Goal: Information Seeking & Learning: Check status

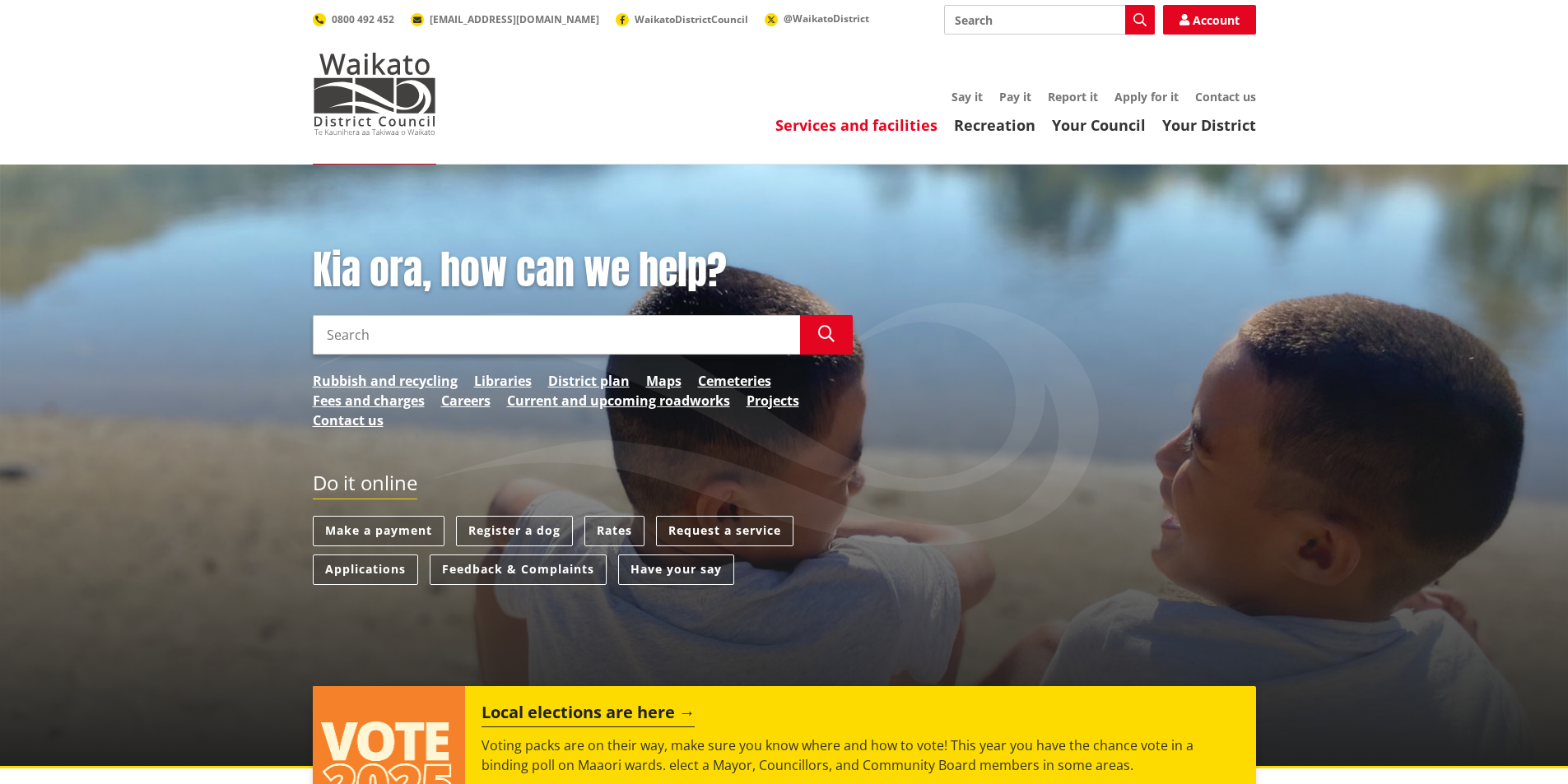
click at [884, 122] on link "Services and facilities" at bounding box center [857, 125] width 163 height 20
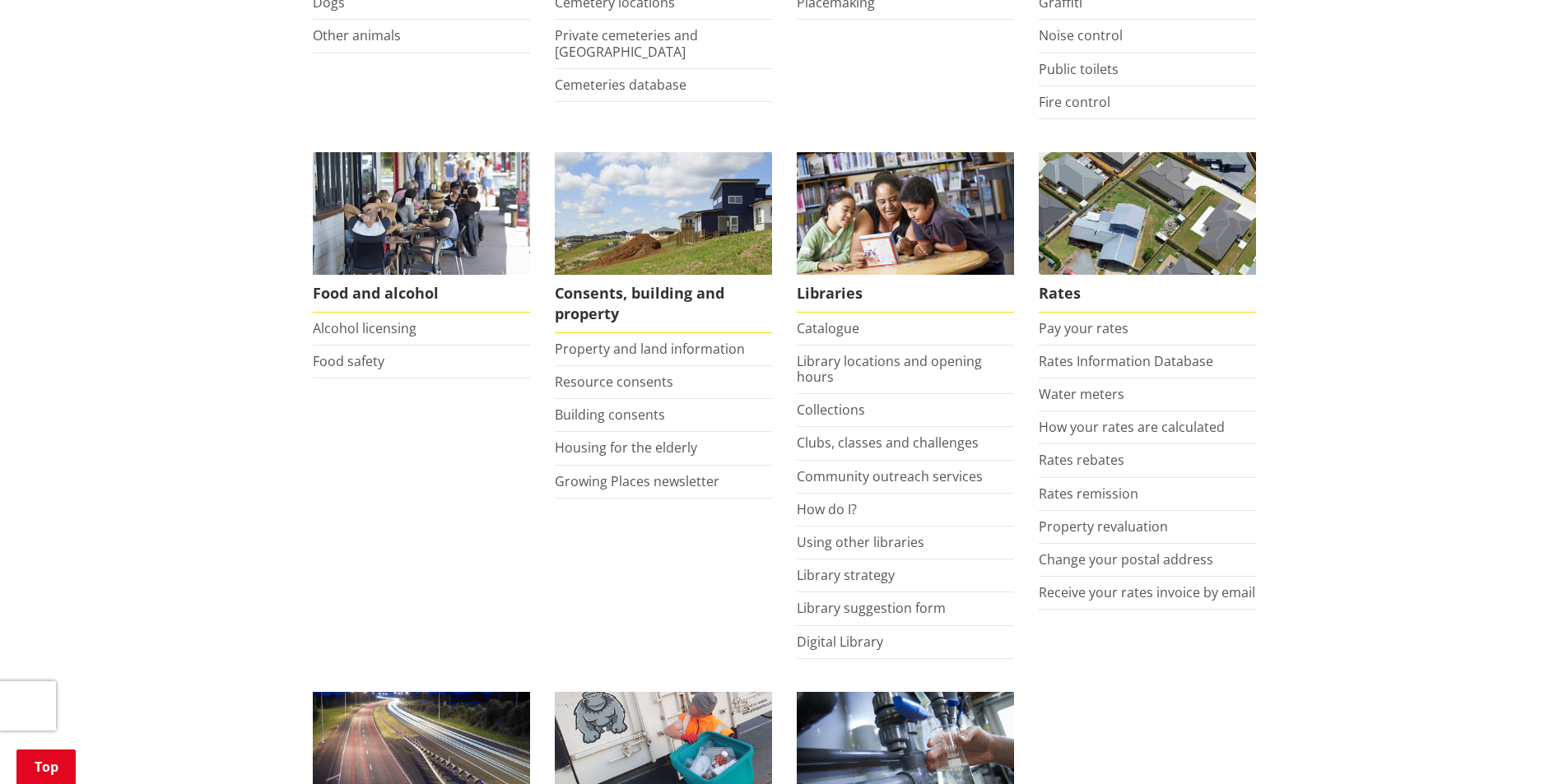
scroll to position [576, 0]
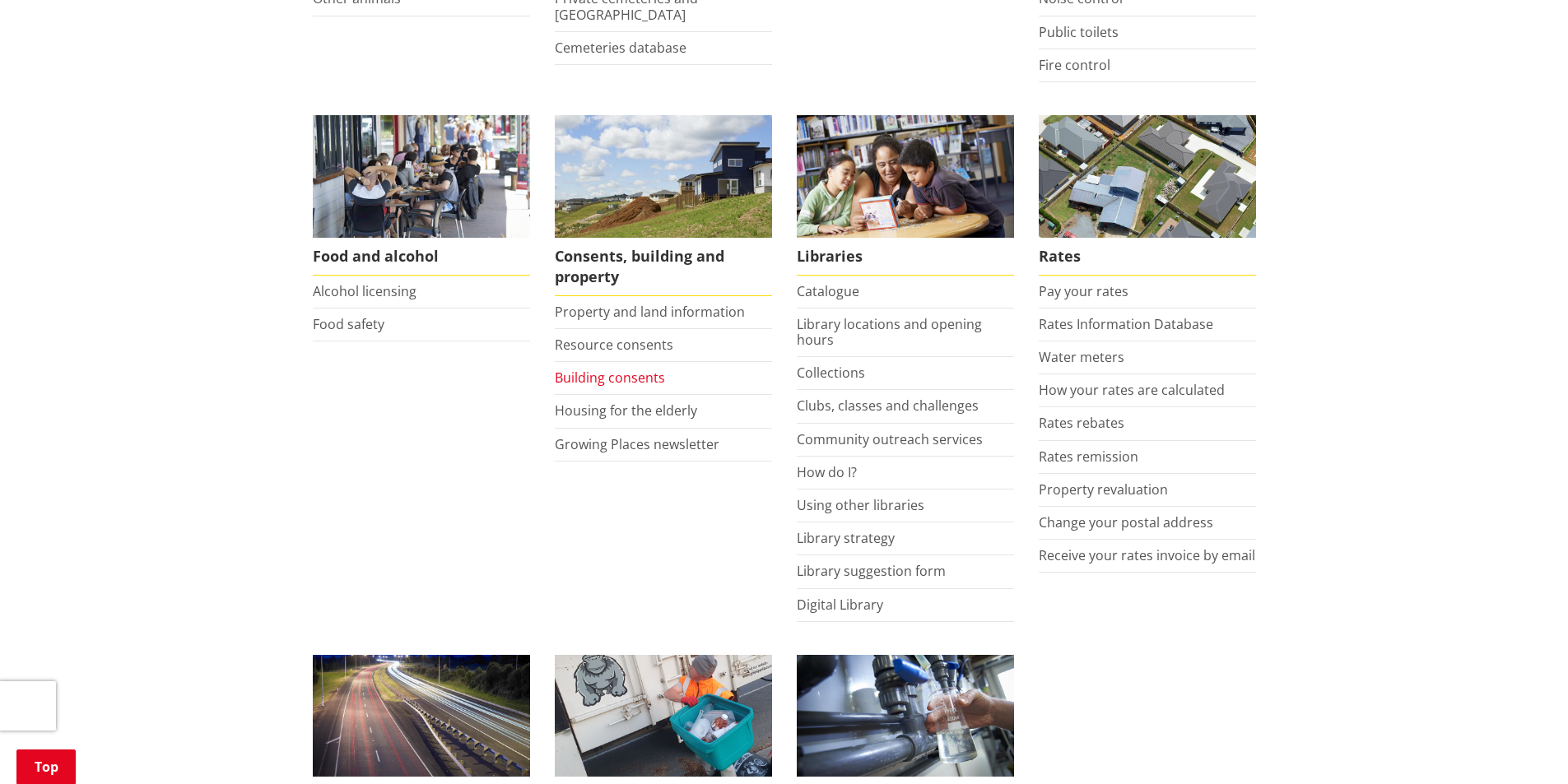
click at [603, 378] on link "Building consents" at bounding box center [610, 377] width 111 height 18
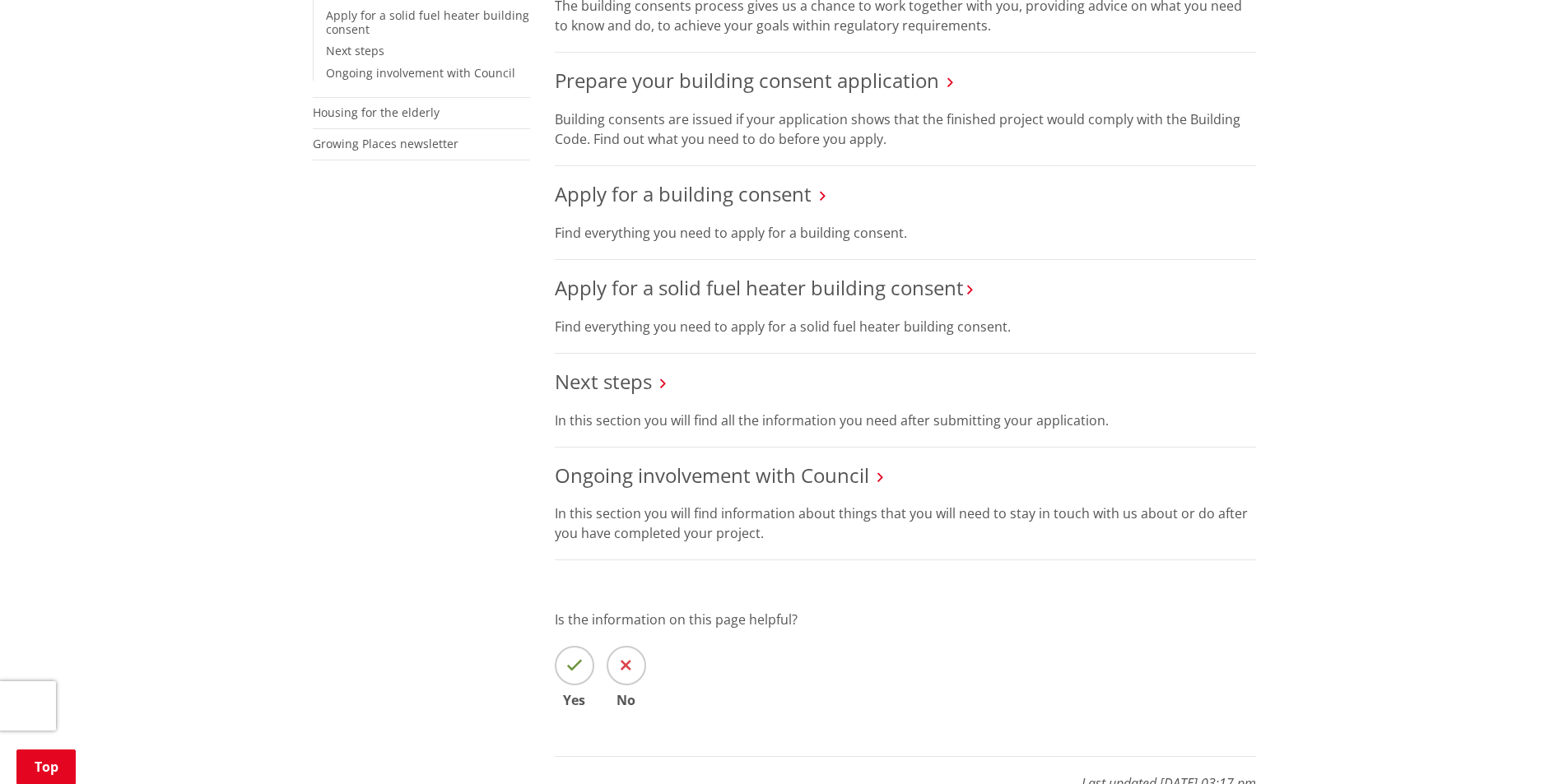
scroll to position [247, 0]
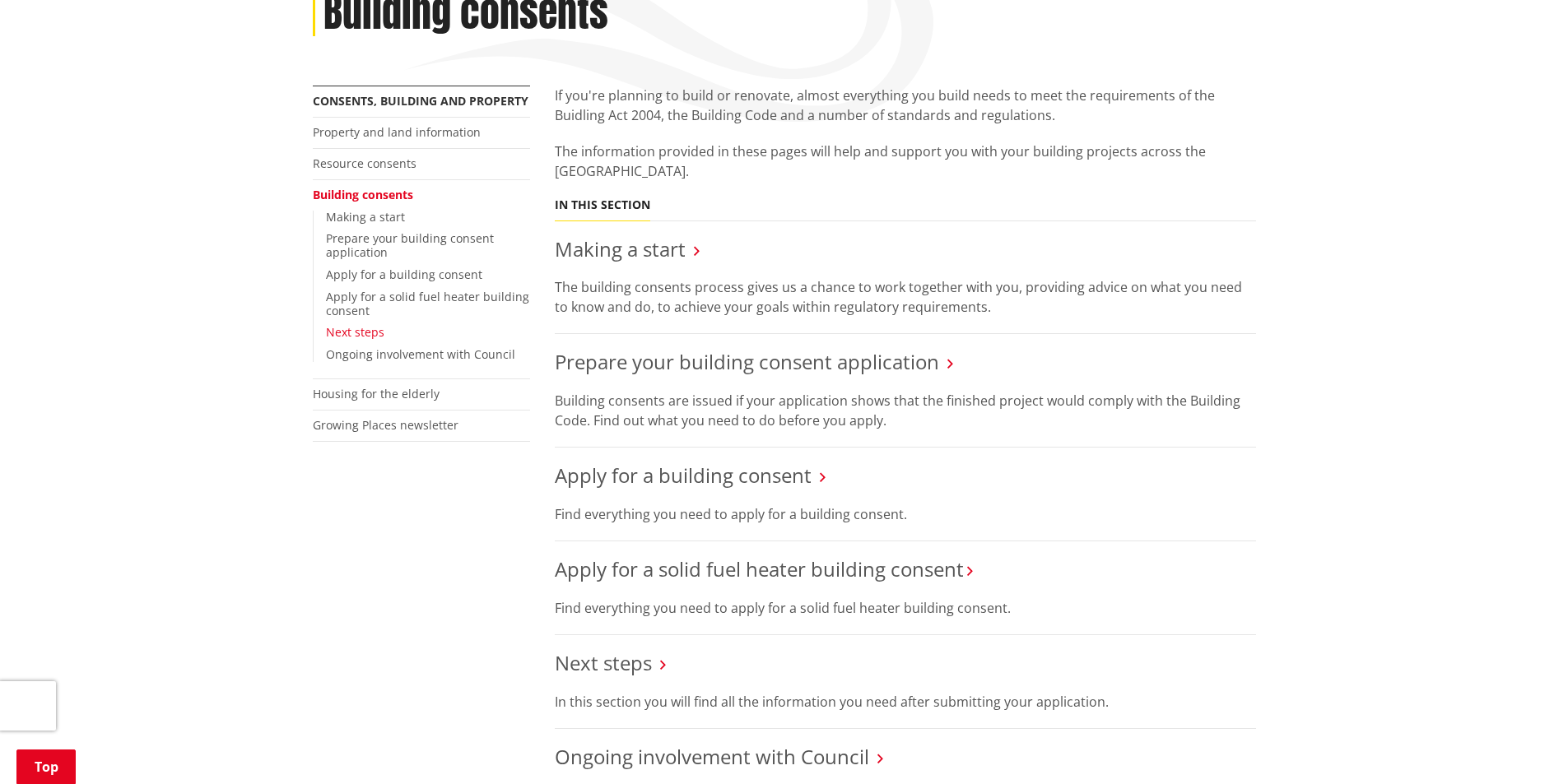
click at [357, 332] on link "Next steps" at bounding box center [355, 332] width 59 height 15
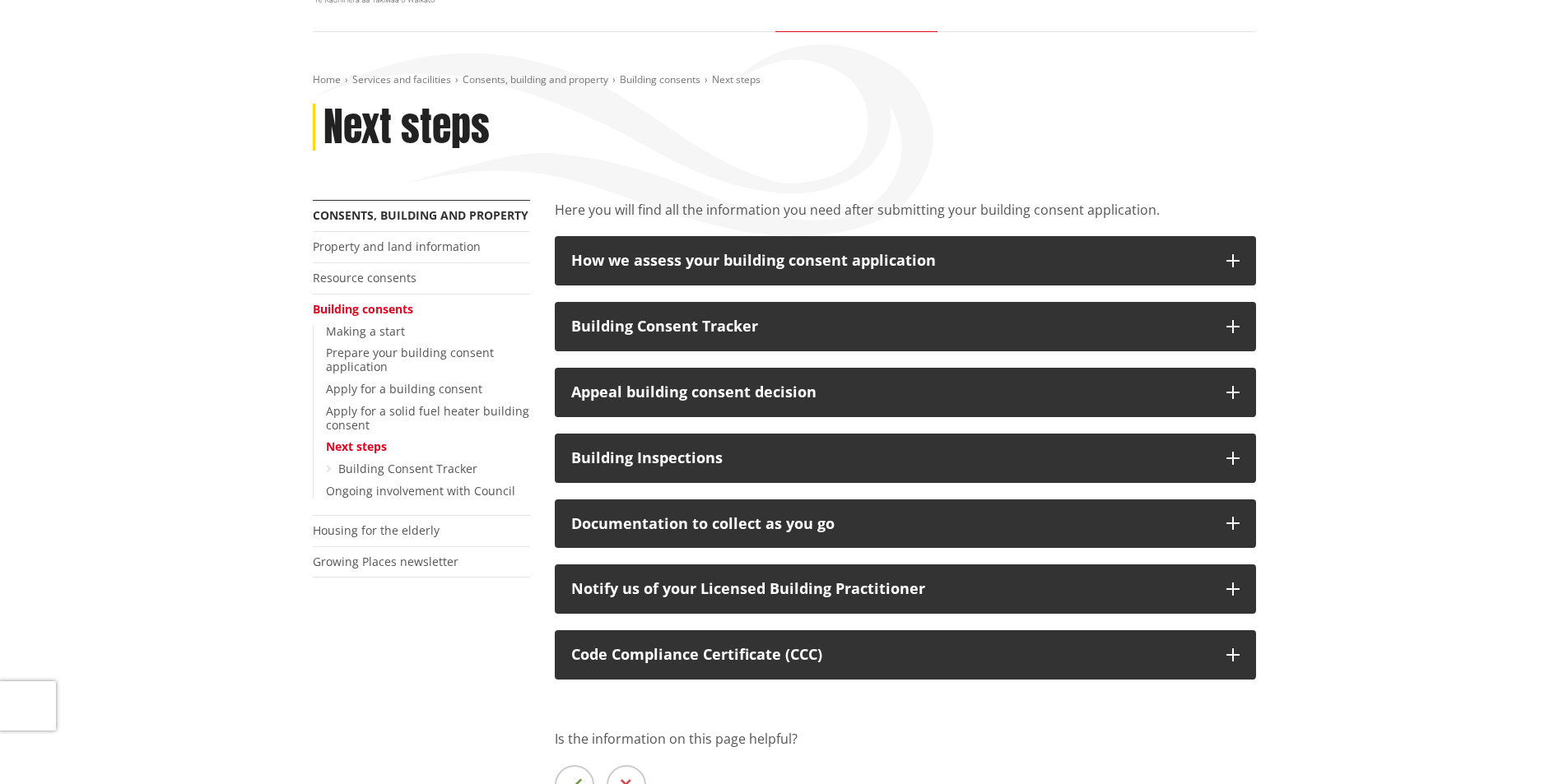
scroll to position [164, 0]
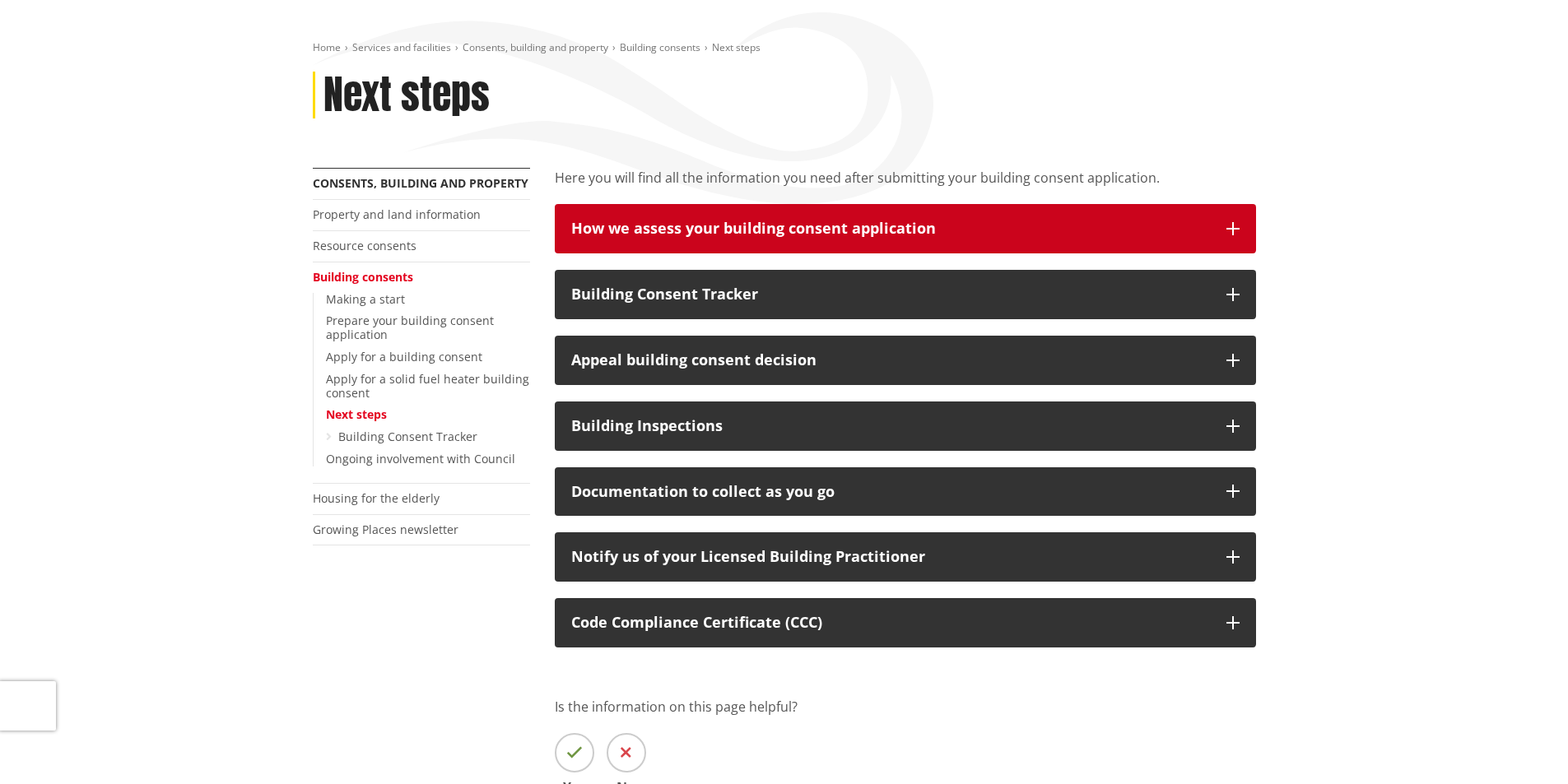
click at [709, 226] on div "How we assess your building consent application" at bounding box center [891, 228] width 639 height 16
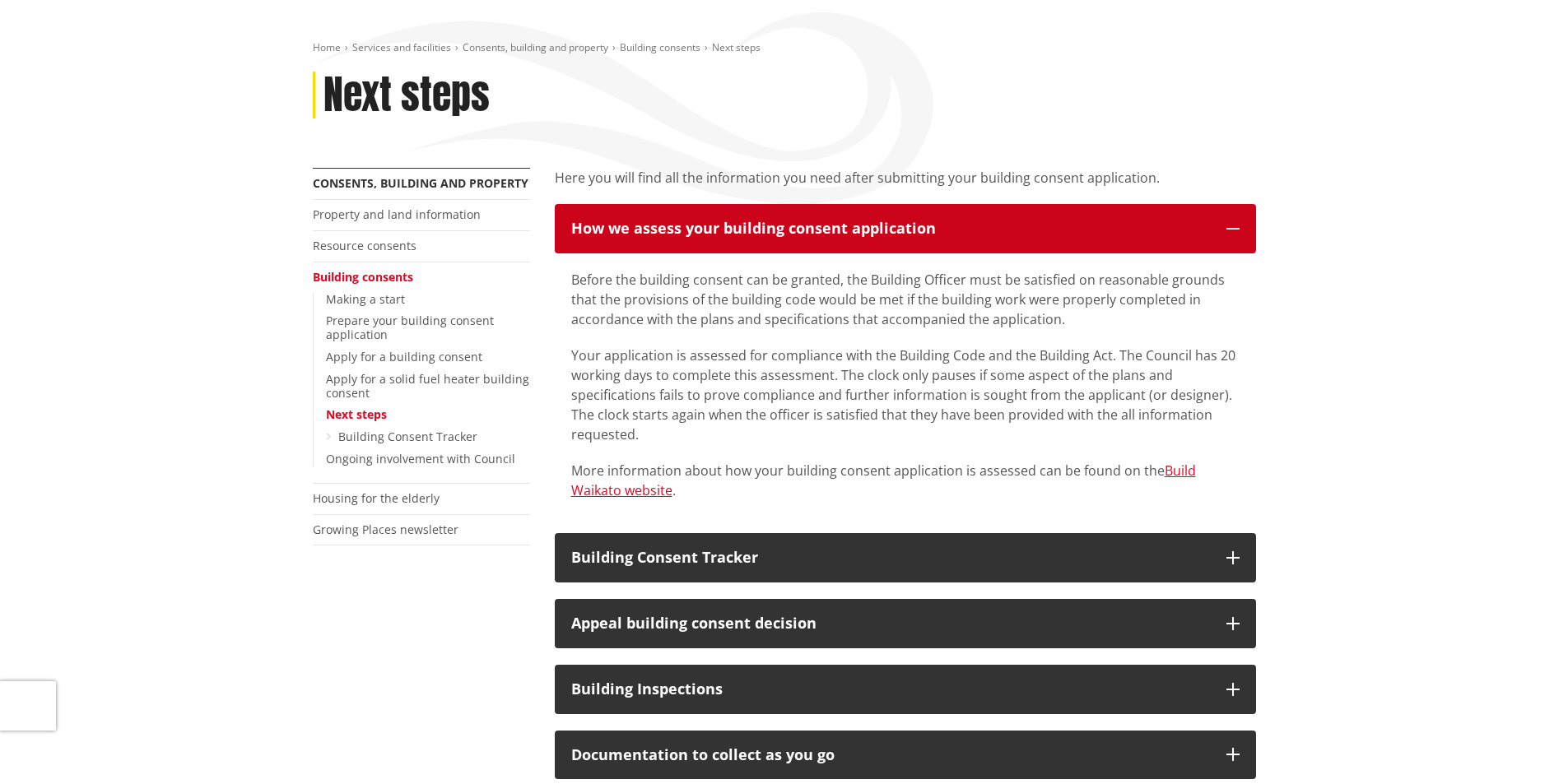
click at [709, 225] on div "How we assess your building consent application" at bounding box center [891, 228] width 639 height 16
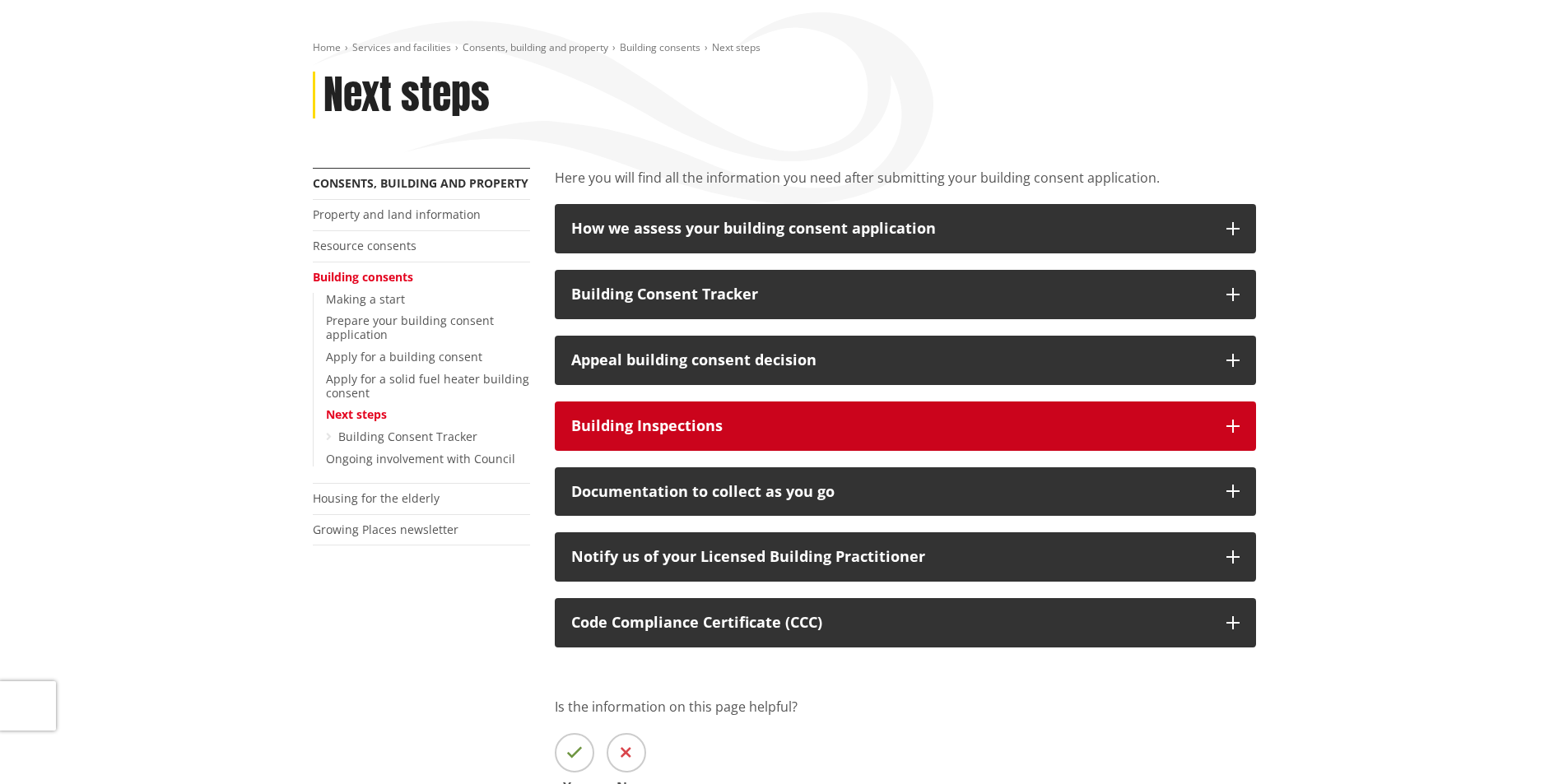
click at [686, 426] on div "Building Inspections" at bounding box center [891, 426] width 639 height 16
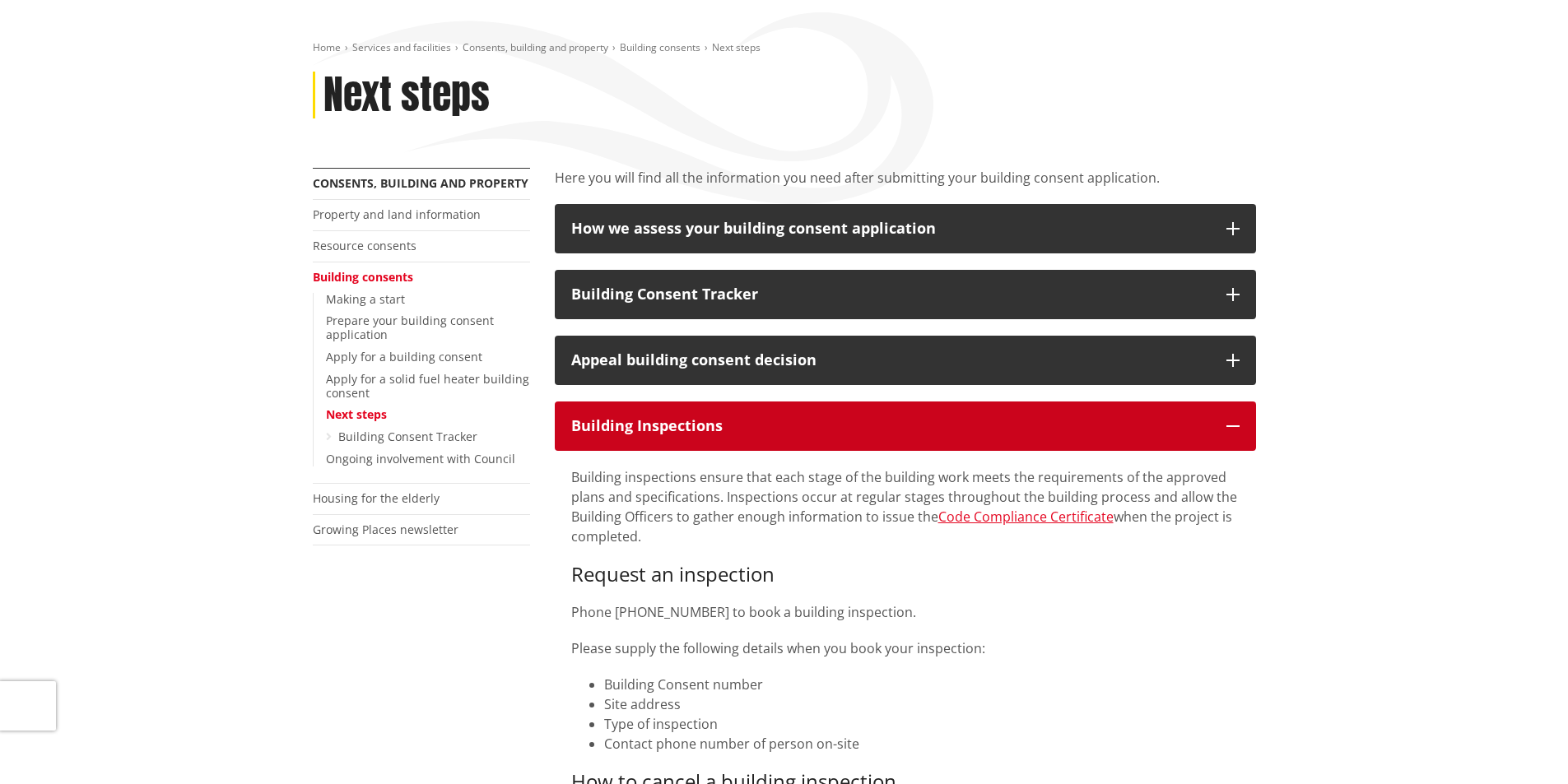
click at [686, 425] on div "Building Inspections" at bounding box center [891, 426] width 639 height 16
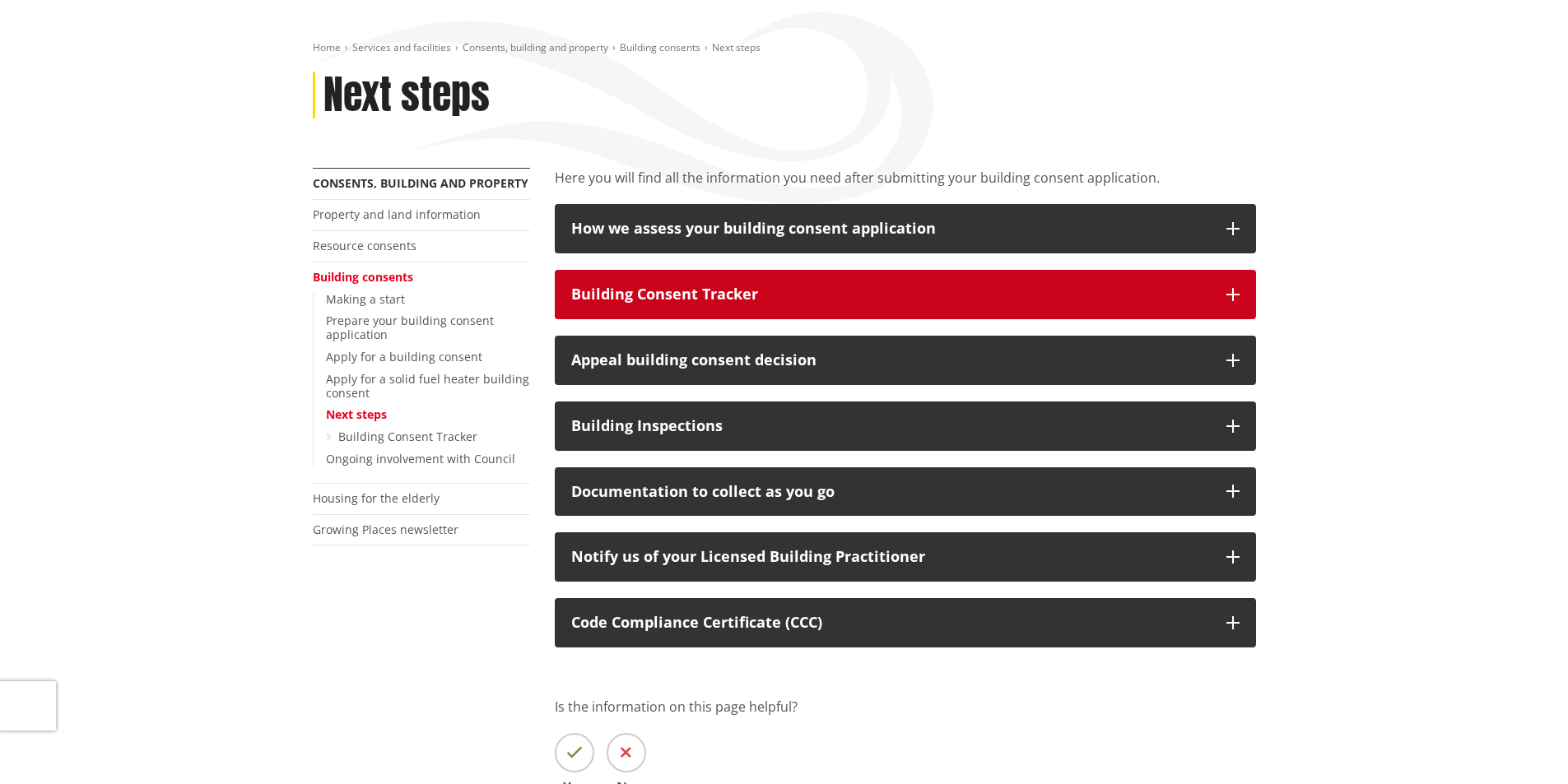
click at [673, 296] on div "Building Consent Tracker" at bounding box center [891, 294] width 639 height 16
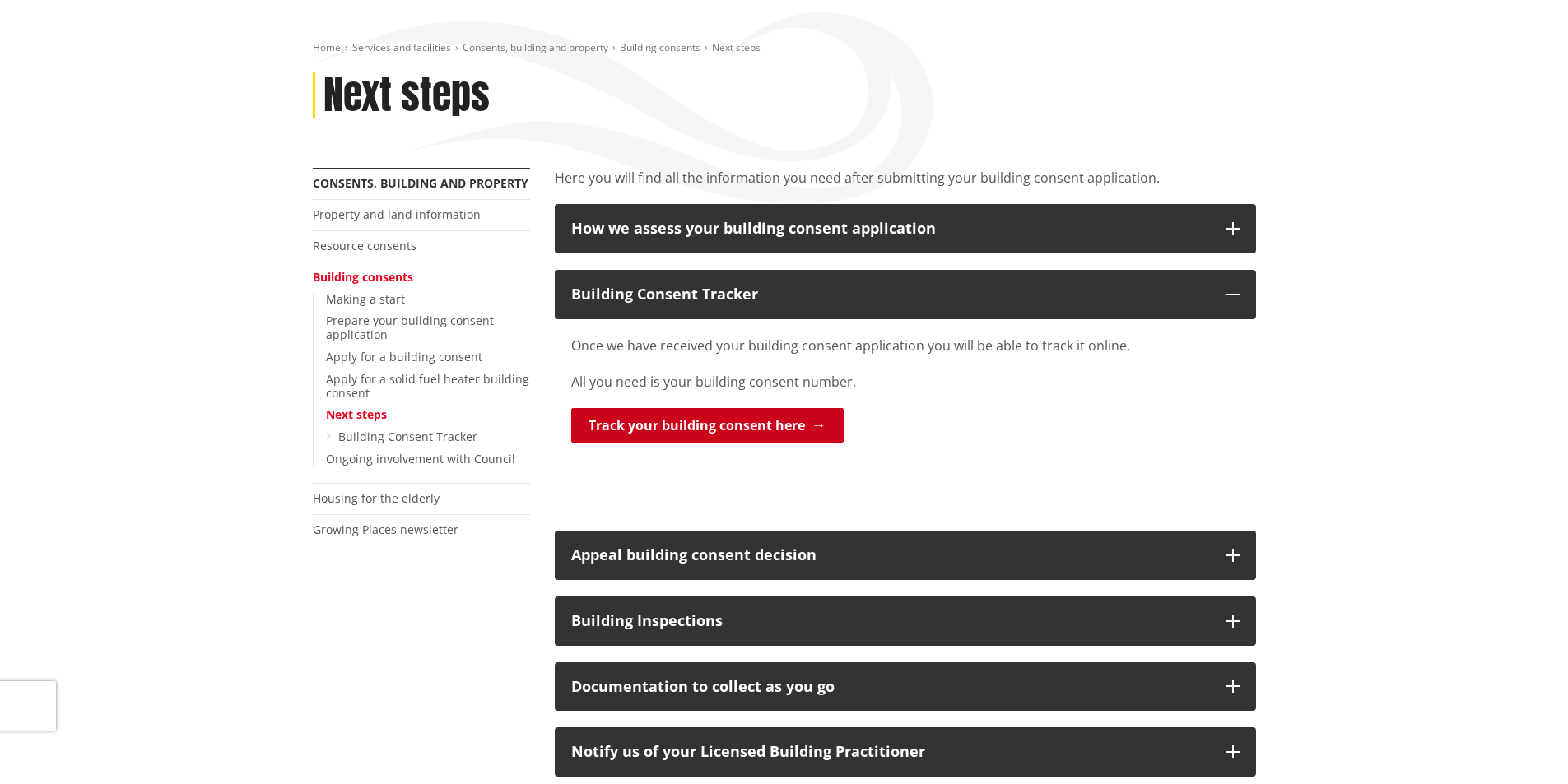
click at [668, 424] on link "Track your building consent here" at bounding box center [707, 425] width 272 height 35
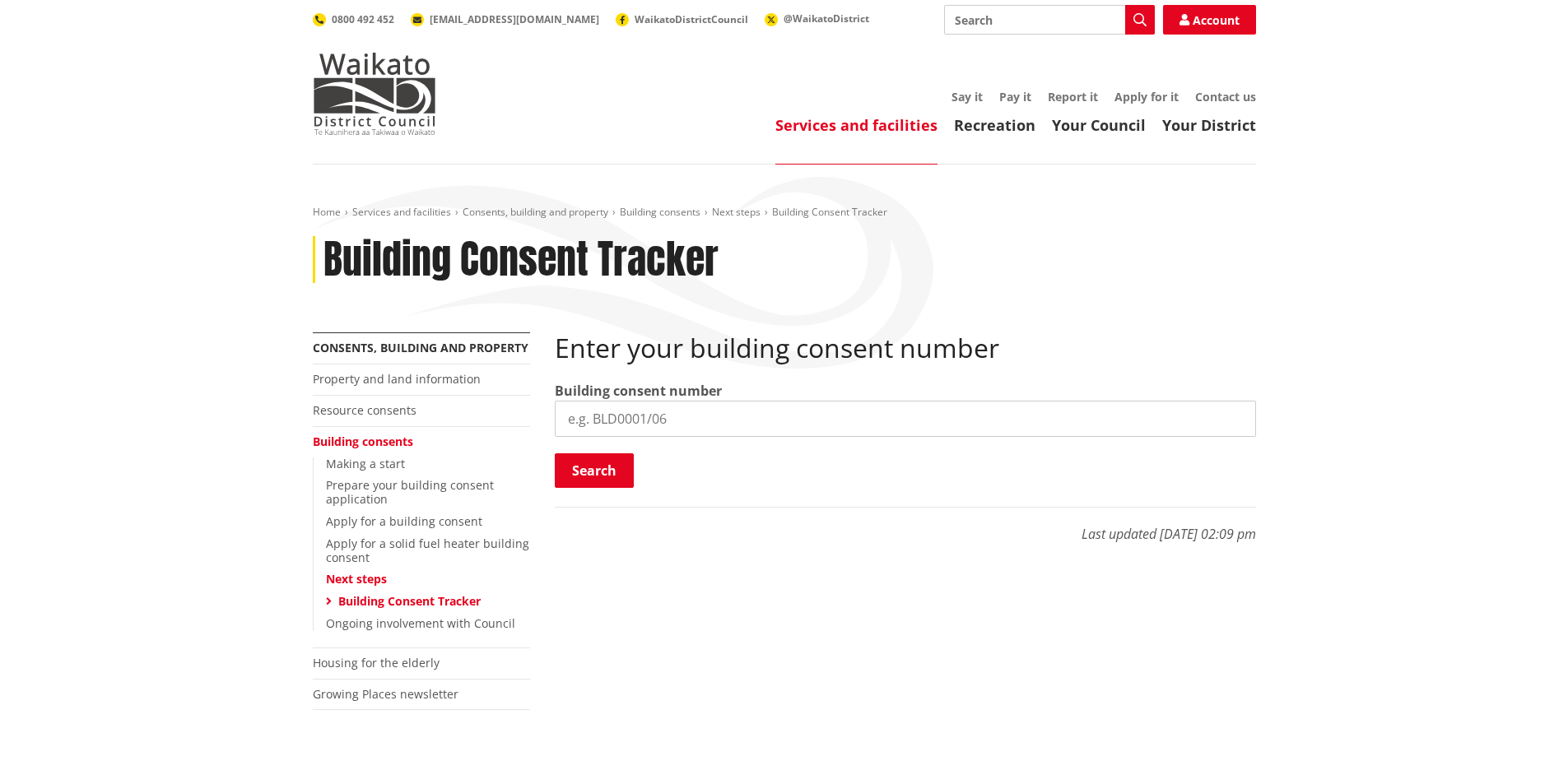
click at [684, 418] on input "search" at bounding box center [906, 419] width 702 height 37
click at [679, 417] on input "search" at bounding box center [906, 419] width 702 height 37
paste input "bld0324/26"
type input "bld0324/26"
click at [606, 472] on button "Search" at bounding box center [595, 470] width 79 height 35
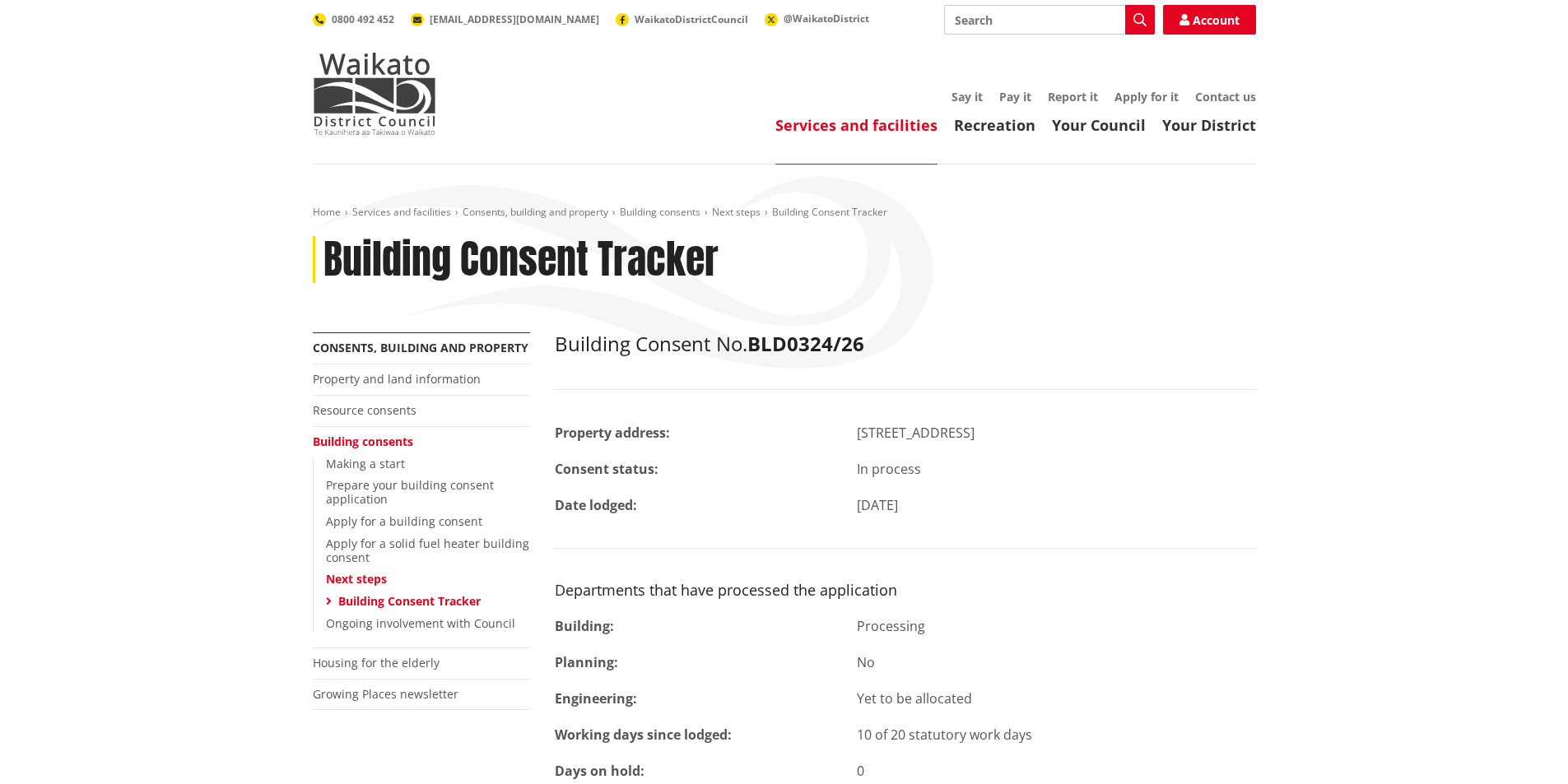
click at [1164, 307] on div "Home Services and facilities Consents, building and property Building consents …" at bounding box center [784, 269] width 968 height 127
